Goal: Task Accomplishment & Management: Manage account settings

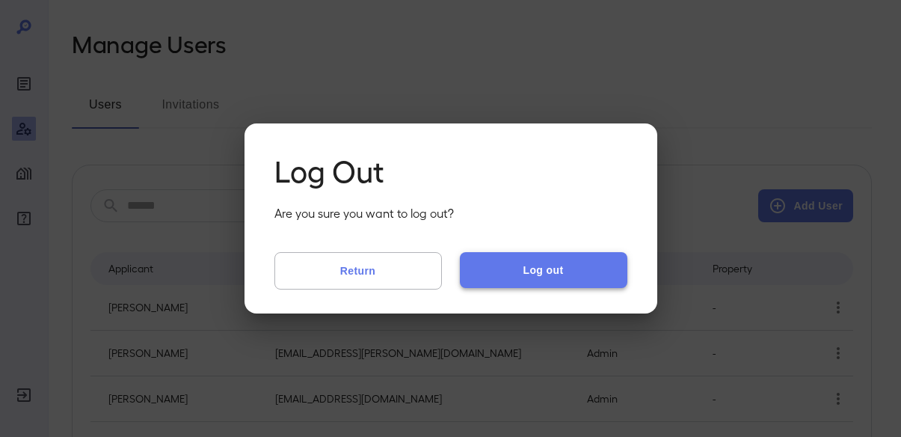
click at [514, 267] on button "Log out" at bounding box center [543, 270] width 167 height 36
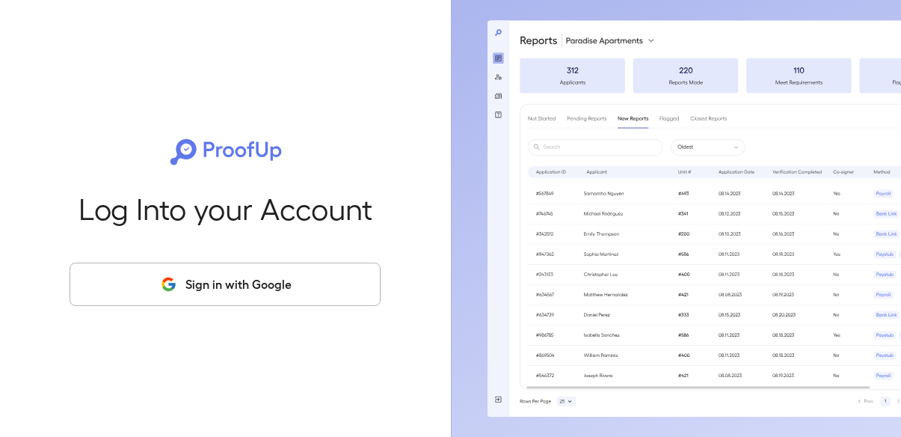
click at [277, 298] on button "Sign in with Google" at bounding box center [225, 283] width 311 height 43
click at [274, 282] on button "Sign in with Google" at bounding box center [225, 283] width 311 height 43
click at [221, 277] on button "Sign in with Google" at bounding box center [225, 283] width 311 height 43
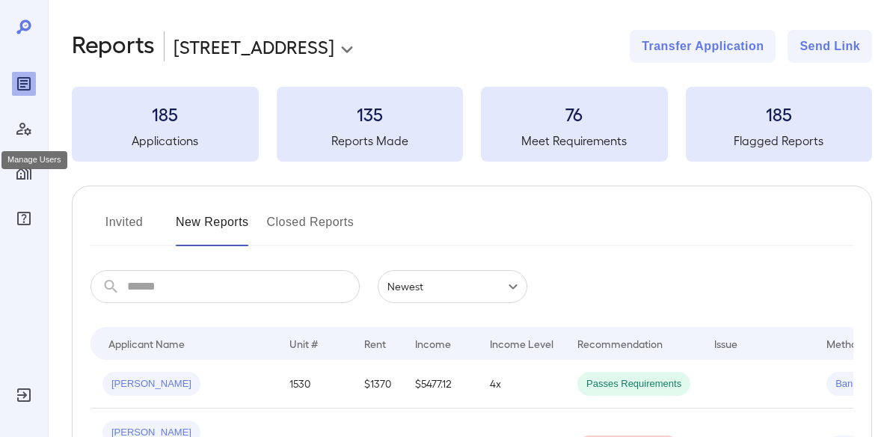
click at [21, 122] on icon "Manage Users" at bounding box center [24, 129] width 18 height 18
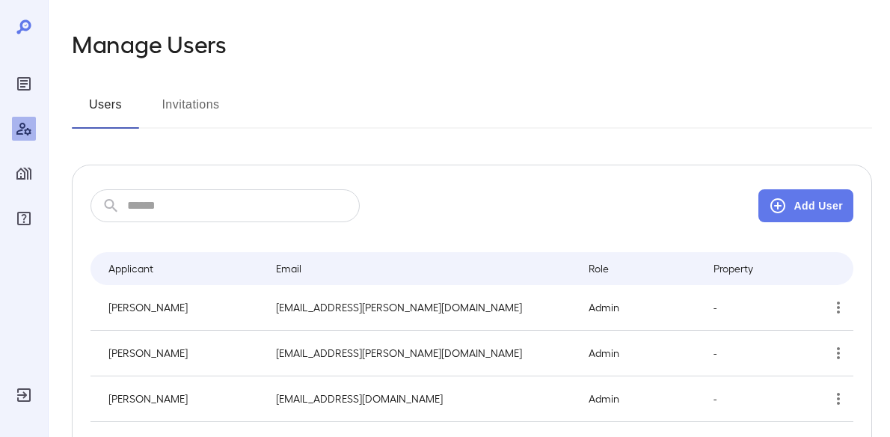
click at [226, 209] on input "text" at bounding box center [243, 205] width 232 height 33
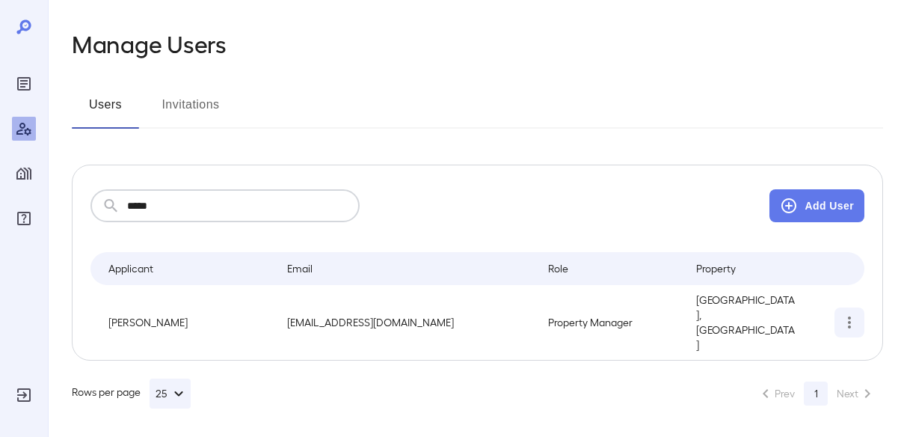
type input "*****"
click at [849, 316] on icon "simple table" at bounding box center [849, 322] width 3 height 12
click at [802, 355] on p "Edit User" at bounding box center [799, 349] width 41 height 15
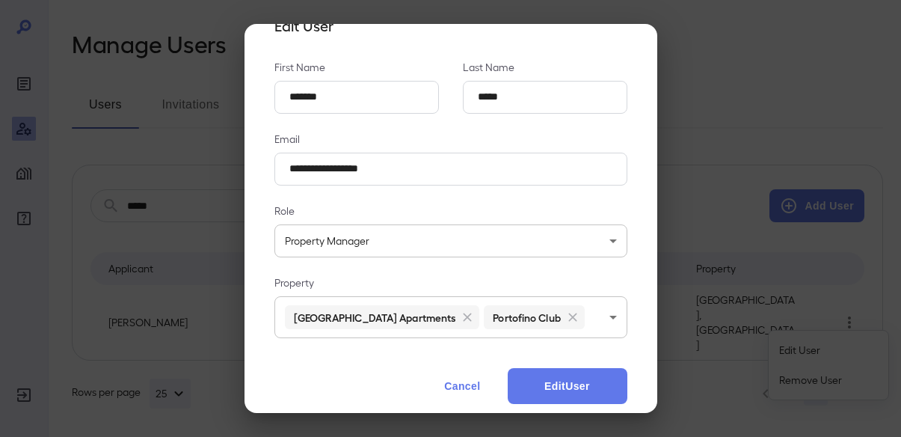
scroll to position [53, 0]
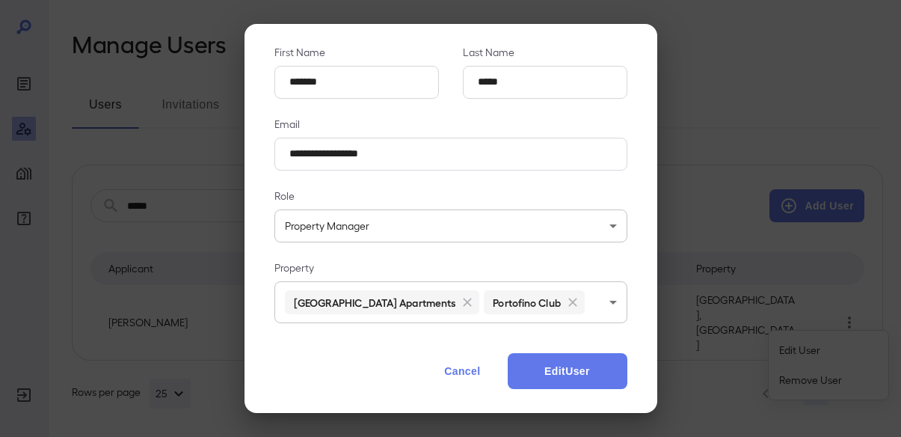
click at [577, 306] on body "**********" at bounding box center [450, 218] width 901 height 437
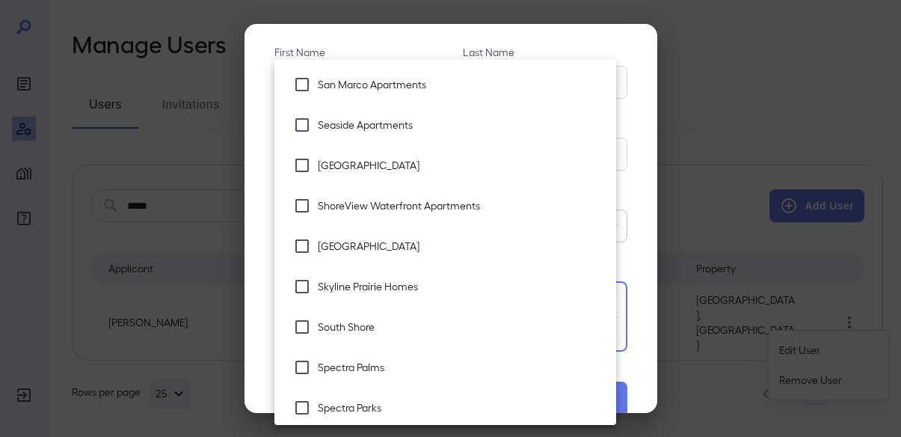
scroll to position [2429, 0]
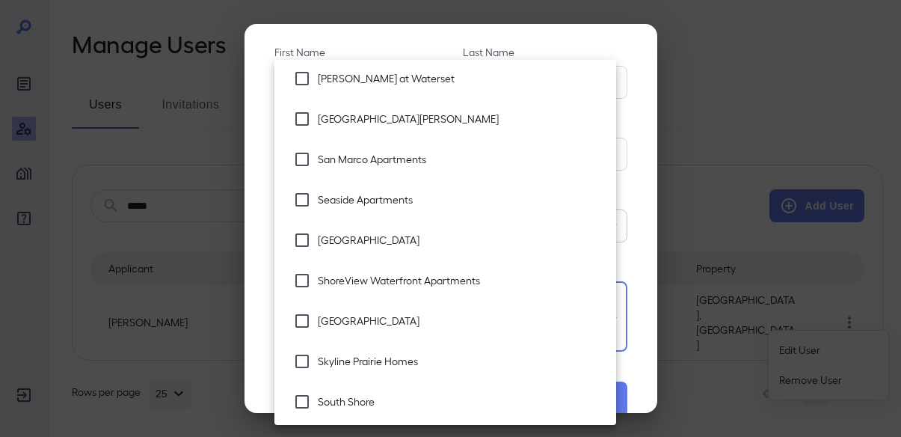
type input "**********"
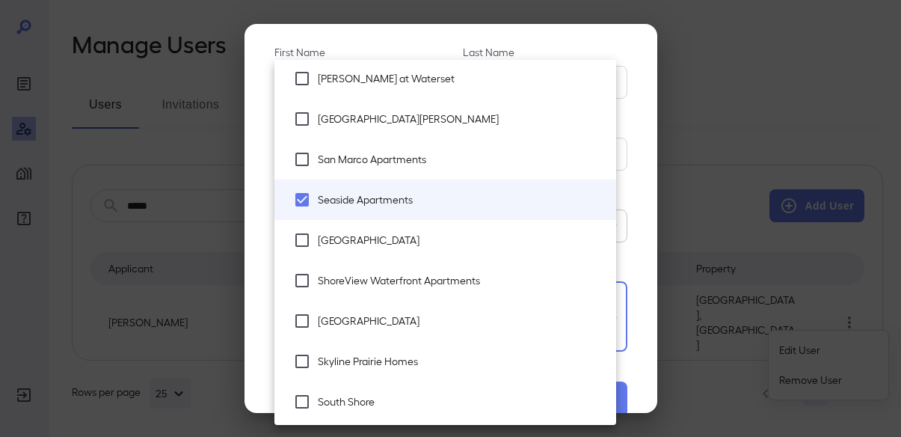
click at [647, 224] on div at bounding box center [450, 218] width 901 height 437
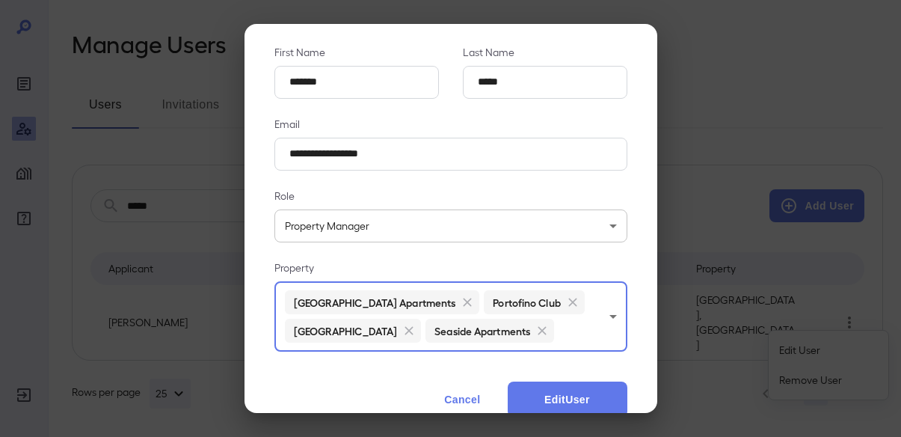
scroll to position [81, 0]
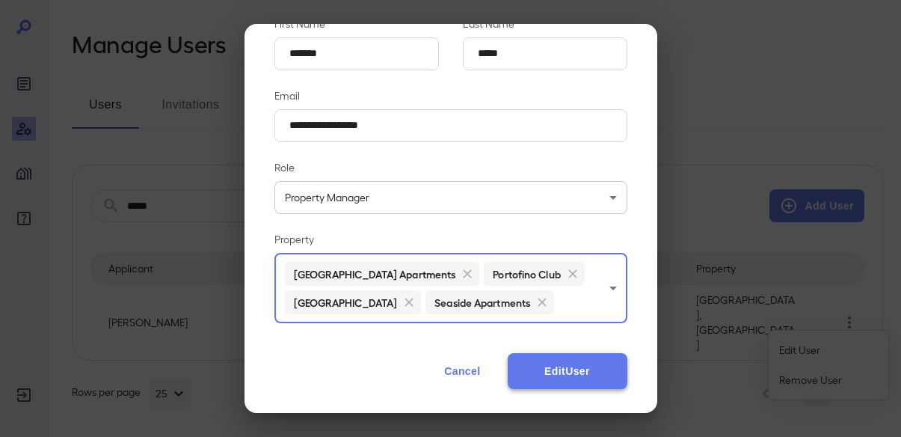
click at [581, 359] on button "Edit User" at bounding box center [568, 371] width 120 height 36
